Goal: Transaction & Acquisition: Obtain resource

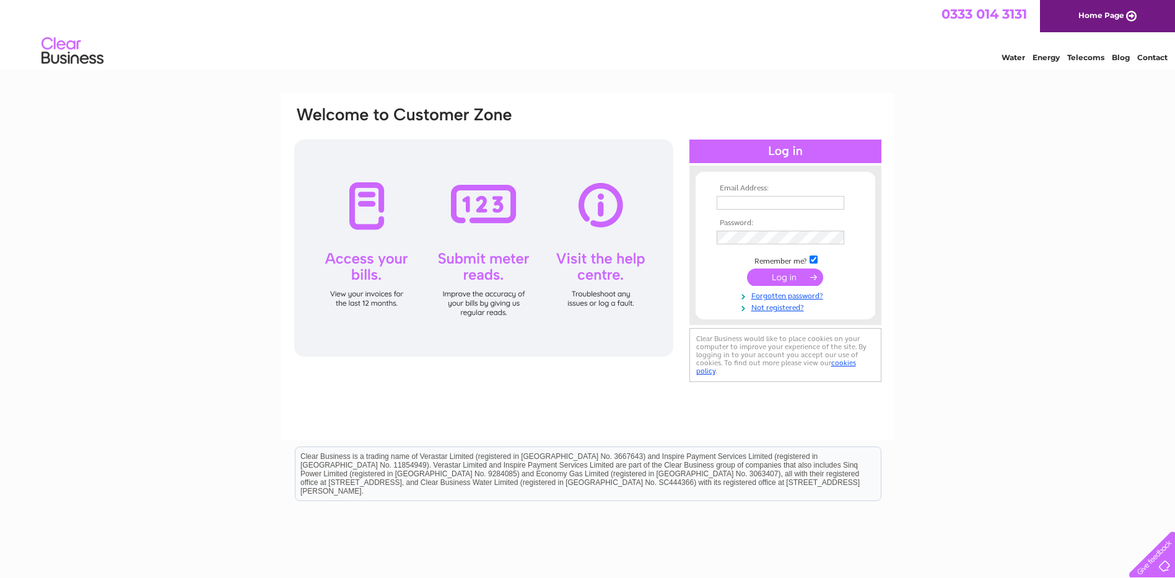
type input "peter@betterwayrecovery.org.uk"
click at [800, 279] on input "submit" at bounding box center [785, 276] width 76 height 17
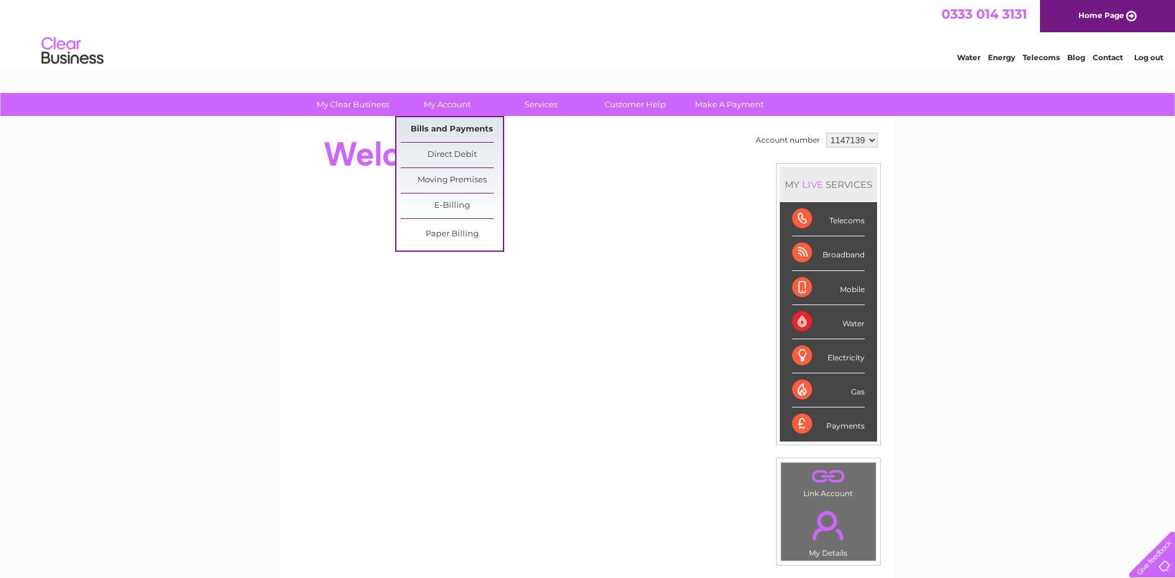
click at [452, 133] on link "Bills and Payments" at bounding box center [452, 129] width 102 height 25
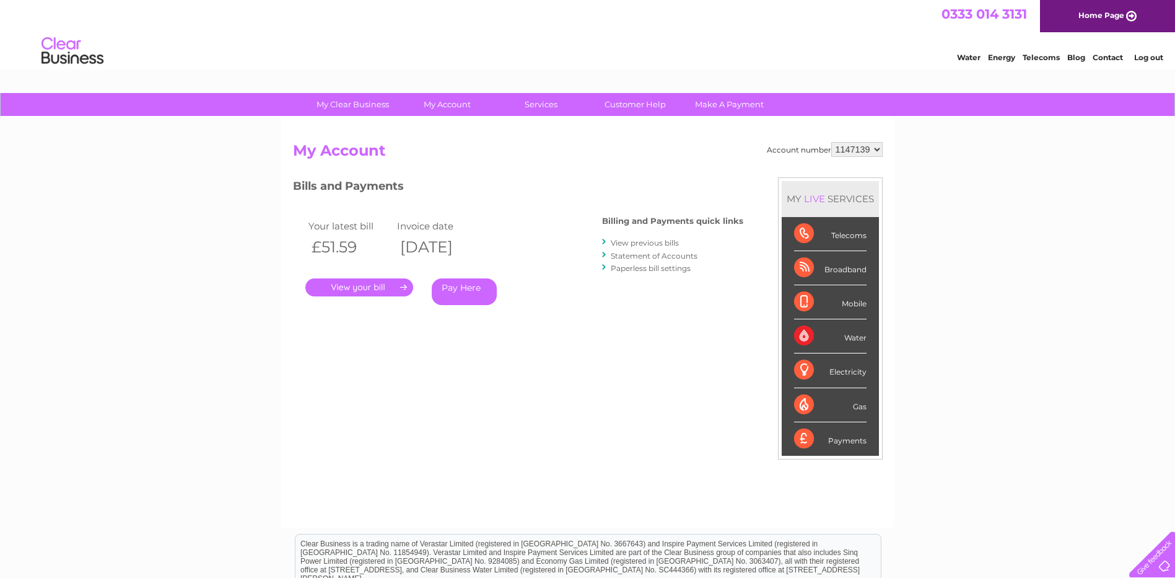
click at [358, 284] on link "." at bounding box center [359, 287] width 108 height 18
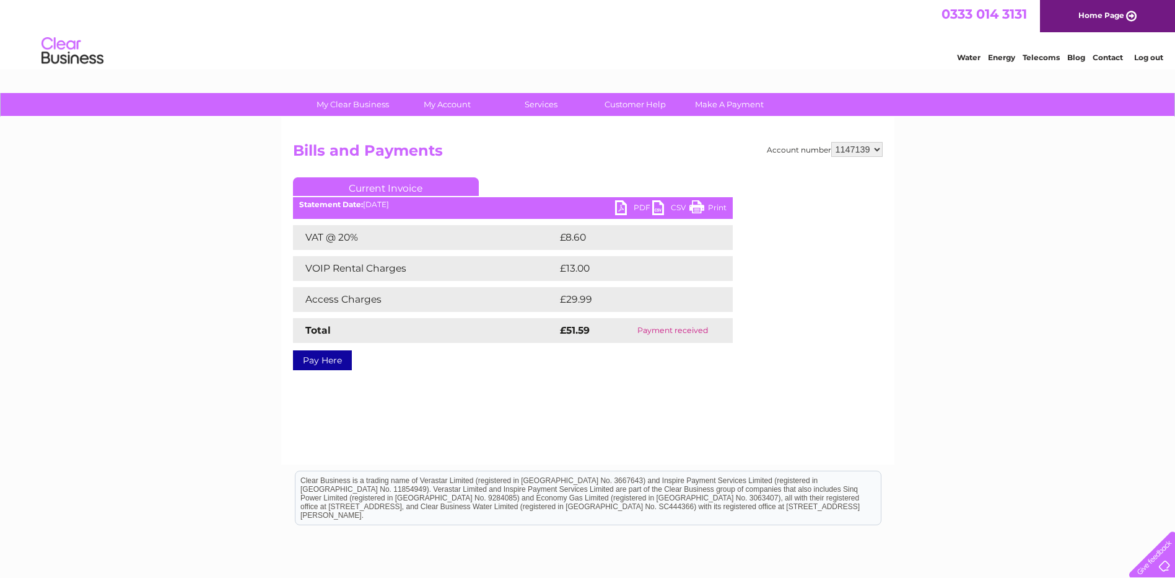
click at [622, 203] on link "PDF" at bounding box center [633, 209] width 37 height 18
